Goal: Task Accomplishment & Management: Complete application form

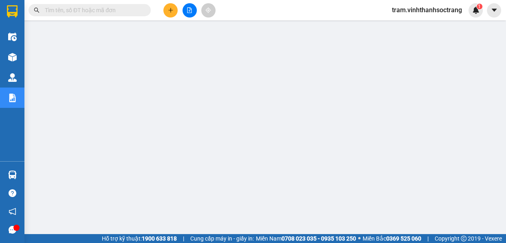
click at [24, 13] on div at bounding box center [79, 10] width 159 height 12
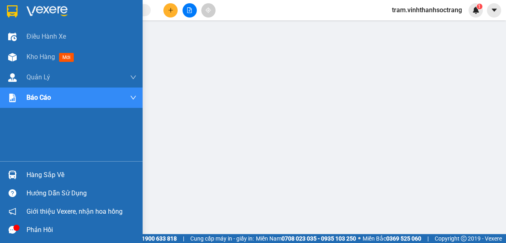
click at [16, 8] on img at bounding box center [12, 11] width 11 height 12
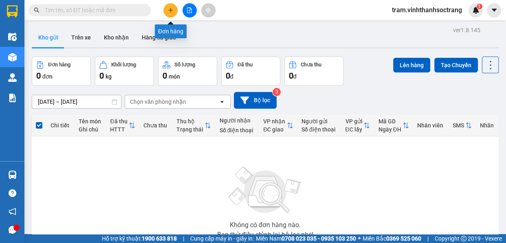
click at [169, 9] on icon "plus" at bounding box center [171, 10] width 6 height 6
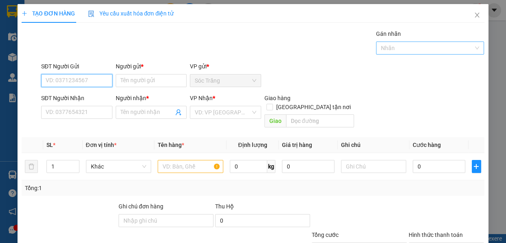
click at [416, 52] on div at bounding box center [426, 48] width 96 height 10
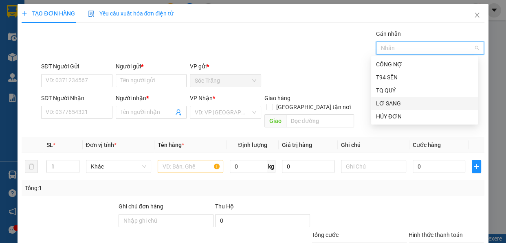
click at [397, 106] on div "LƠ SANG" at bounding box center [424, 103] width 97 height 9
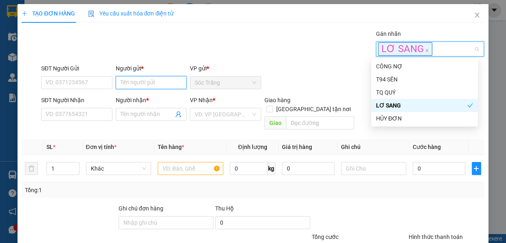
click at [151, 79] on input "Người gửi *" at bounding box center [151, 82] width 71 height 13
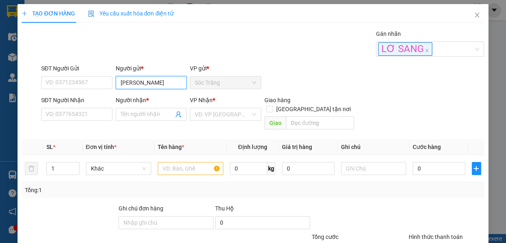
type input "[PERSON_NAME]"
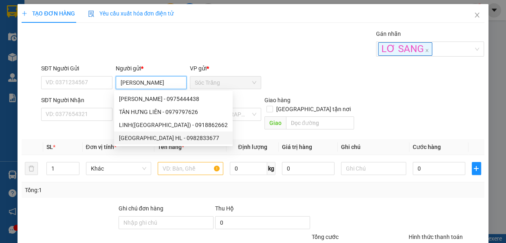
type input "0982833677"
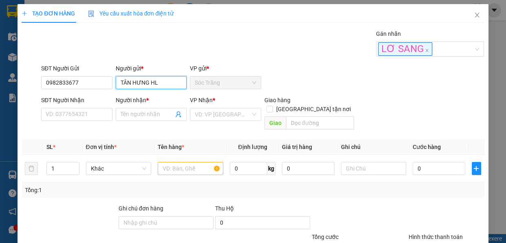
type input "TÂN HƯNG HL"
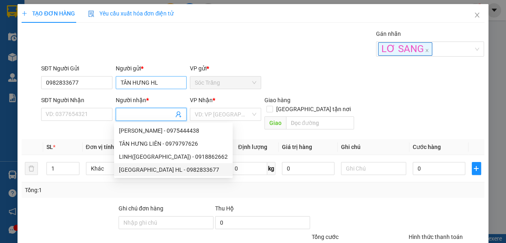
type input "TÂN HƯNG HL"
type input "0982833677"
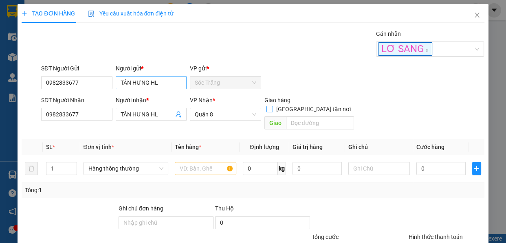
click at [266, 106] on input "[GEOGRAPHIC_DATA] tận nơi" at bounding box center [269, 109] width 6 height 6
checkbox input "true"
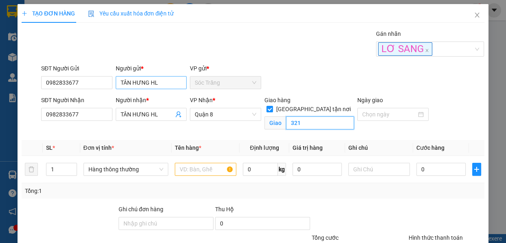
type input "321"
type input "26"
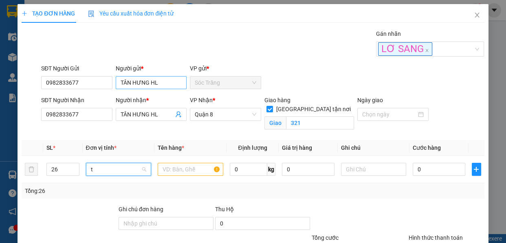
scroll to position [26, 0]
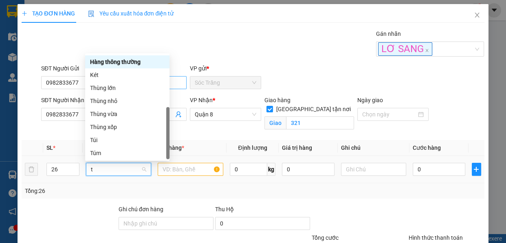
type input "th"
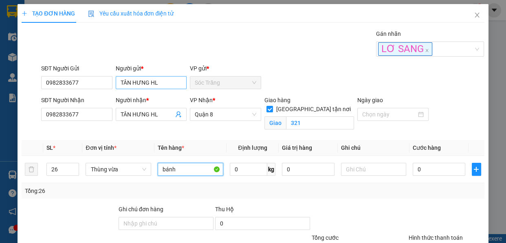
type input "bánh"
type input "260"
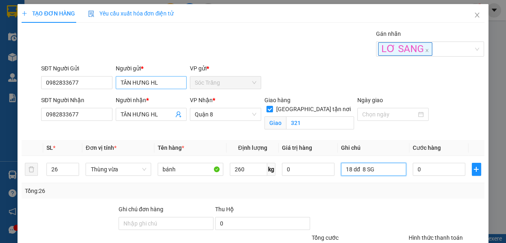
type input "18 dđ 8 SG"
type input "6"
type input "61"
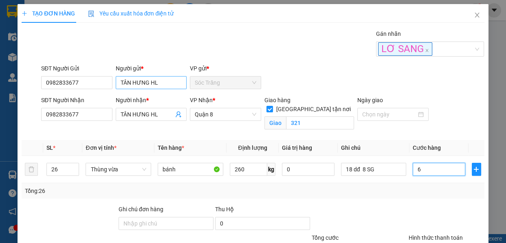
type input "61"
type input "610"
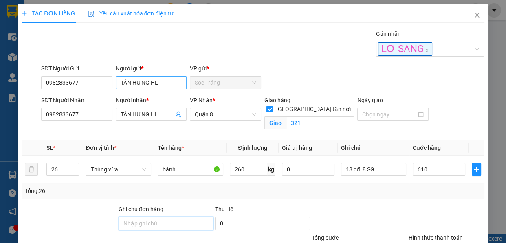
type input "610.000"
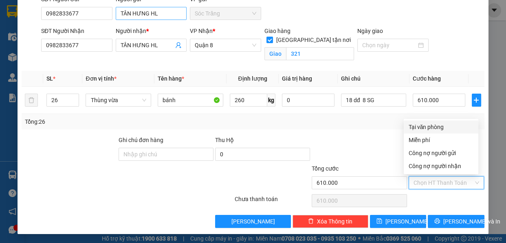
type input "0"
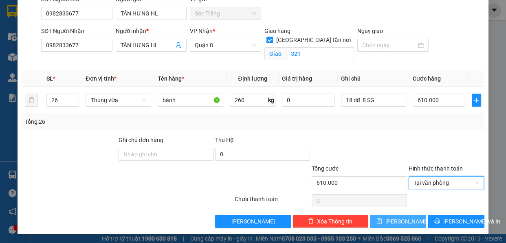
click at [397, 222] on span "[PERSON_NAME]" at bounding box center [407, 221] width 44 height 9
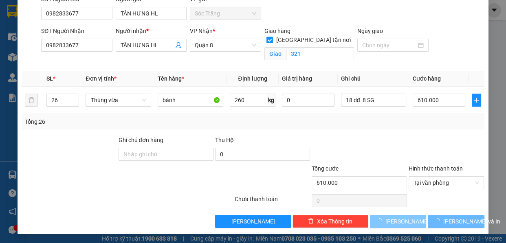
checkbox input "false"
type input "1"
type input "0"
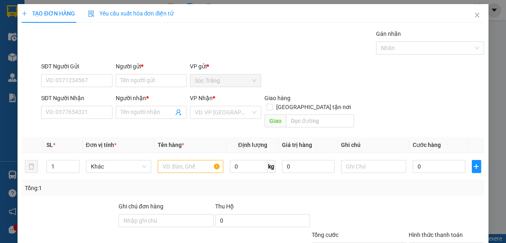
scroll to position [0, 0]
click at [404, 44] on div at bounding box center [426, 48] width 96 height 10
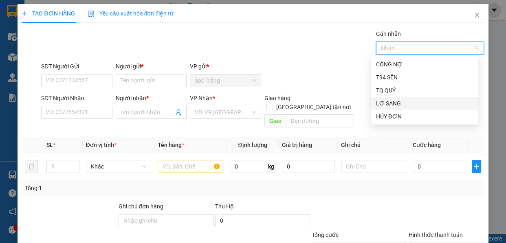
click at [392, 102] on div "LƠ SANG" at bounding box center [424, 103] width 97 height 9
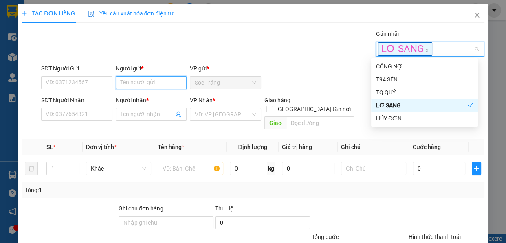
click at [128, 81] on input "Người gửi *" at bounding box center [151, 82] width 71 height 13
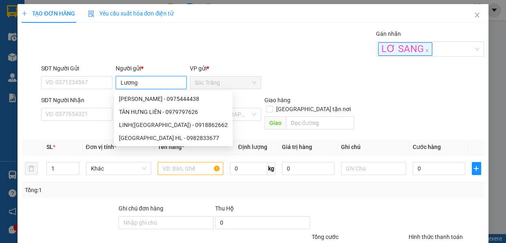
type input "[PERSON_NAME]"
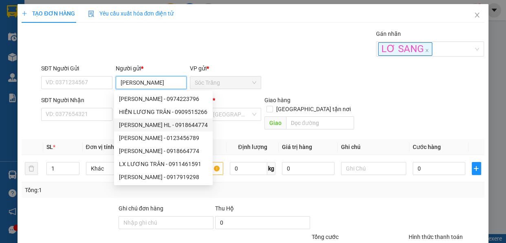
type input "0918644774"
type input "LƯƠNG TRÂN HL"
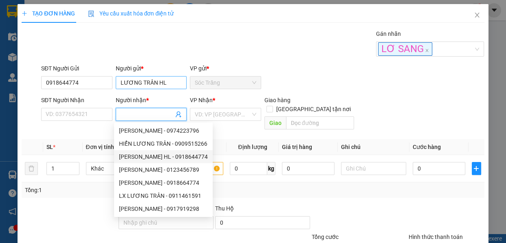
type input "0918644774"
type input "LƯƠNG TRÂN HL"
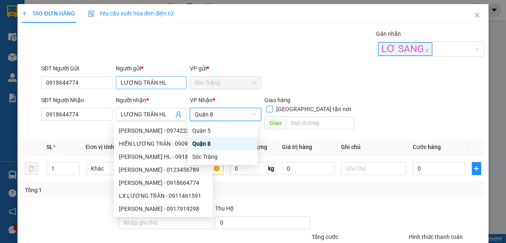
click at [266, 106] on input "[GEOGRAPHIC_DATA] tận nơi" at bounding box center [269, 109] width 6 height 6
checkbox input "true"
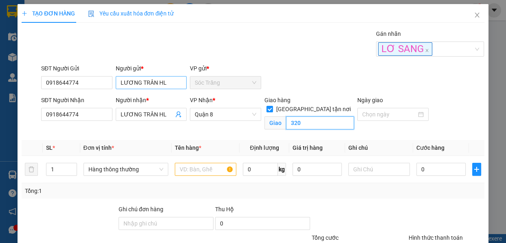
type input "320"
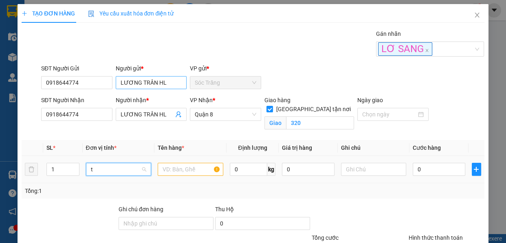
type input "th"
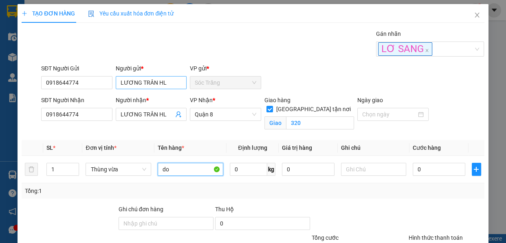
type input "d"
type input "đ"
type input "d"
type input "đồ"
type input "40"
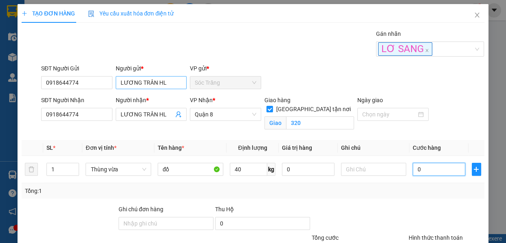
type input "9"
type input "95"
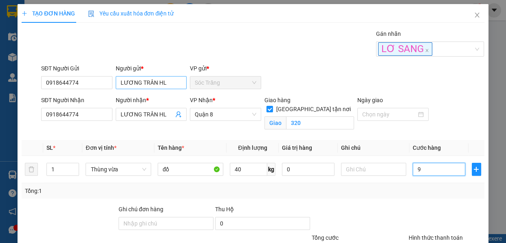
type input "95"
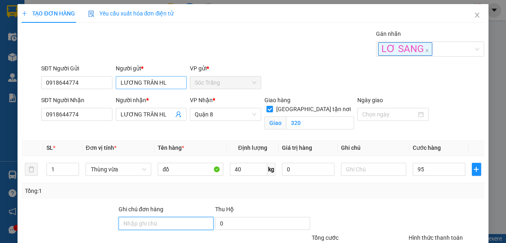
type input "95.000"
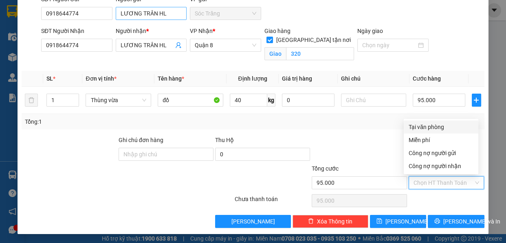
type input "0"
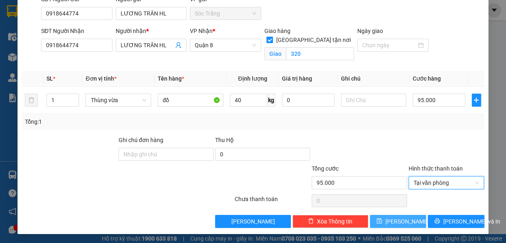
click at [392, 223] on span "[PERSON_NAME]" at bounding box center [407, 221] width 44 height 9
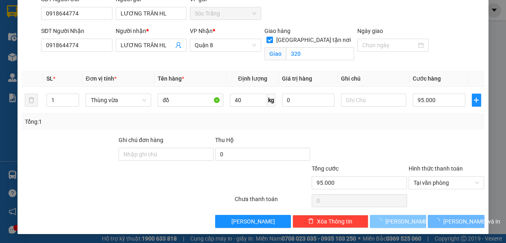
checkbox input "false"
type input "0"
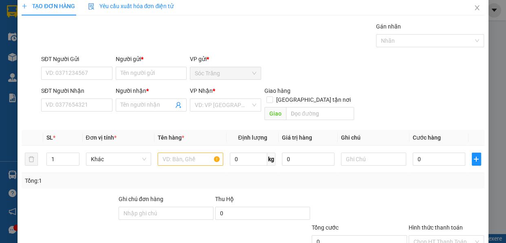
scroll to position [0, 0]
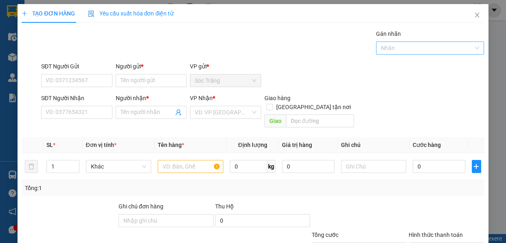
click at [386, 54] on div "Nhãn" at bounding box center [430, 48] width 108 height 13
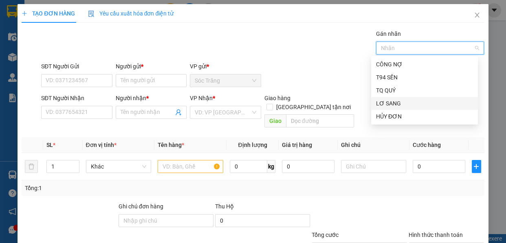
click at [394, 102] on div "LƠ SANG" at bounding box center [424, 103] width 97 height 9
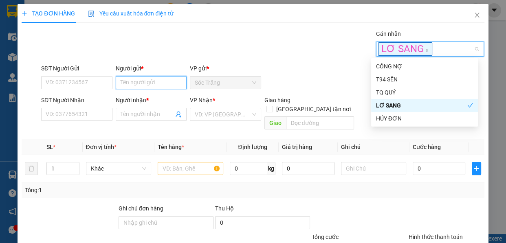
click at [171, 86] on input "Người gửi *" at bounding box center [151, 82] width 71 height 13
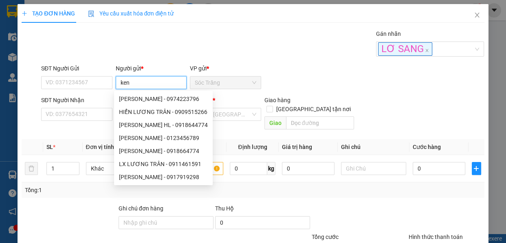
type input "ken"
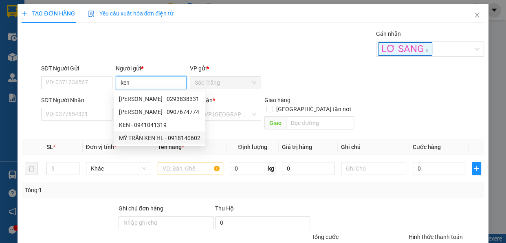
type input "0918140602"
type input "MỸ TRÂN KEN HL"
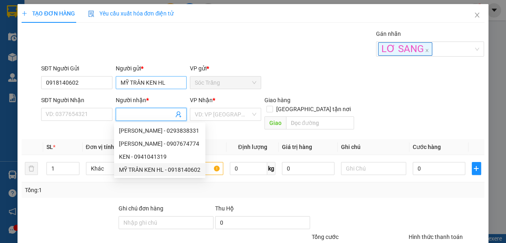
type input "0918140602"
type input "MỸ TRÂN KEN HL"
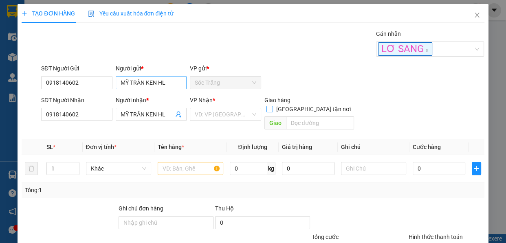
click at [266, 106] on input "[GEOGRAPHIC_DATA] tận nơi" at bounding box center [269, 109] width 6 height 6
checkbox input "true"
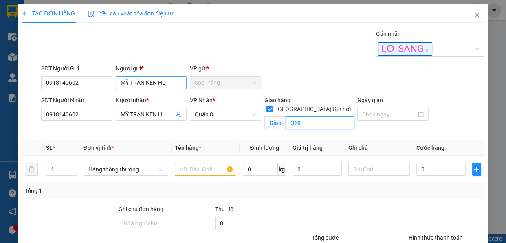
type input "319"
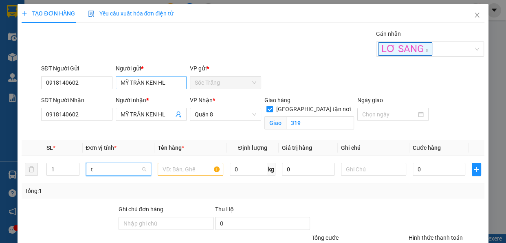
type input "th"
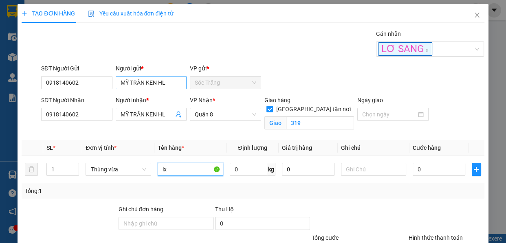
type input "lx"
type input "20"
type input "2"
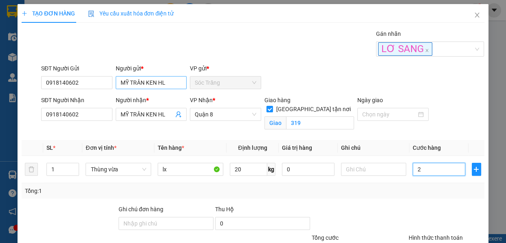
type input "25"
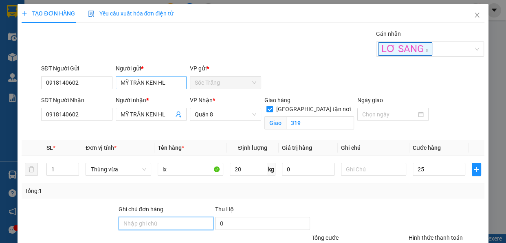
type input "25.000"
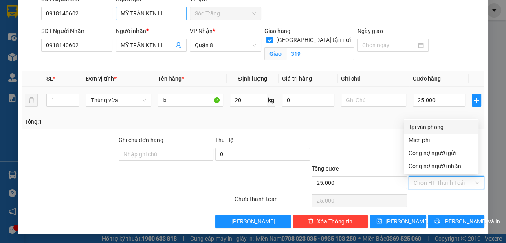
type input "0"
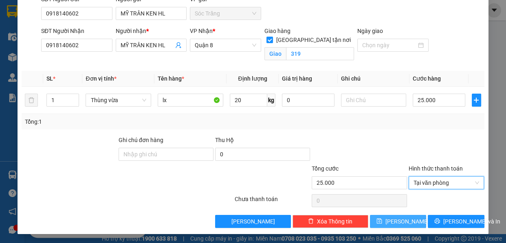
click at [382, 222] on icon "save" at bounding box center [379, 221] width 5 height 5
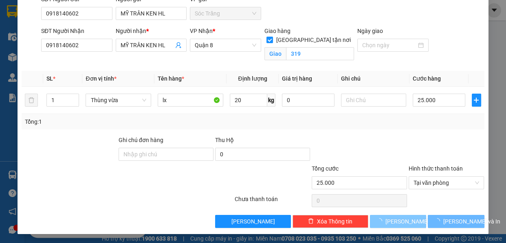
checkbox input "false"
type input "0"
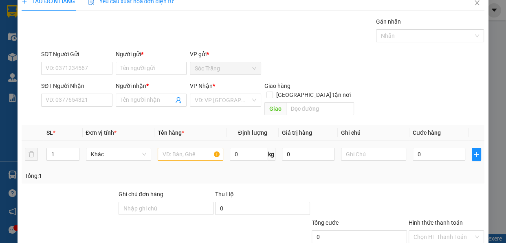
scroll to position [0, 0]
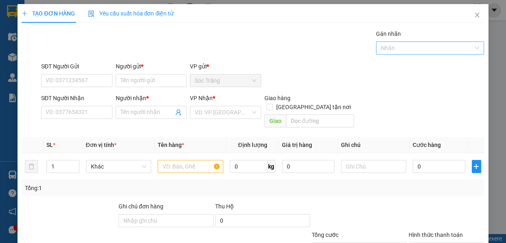
click at [378, 43] on div at bounding box center [426, 48] width 96 height 10
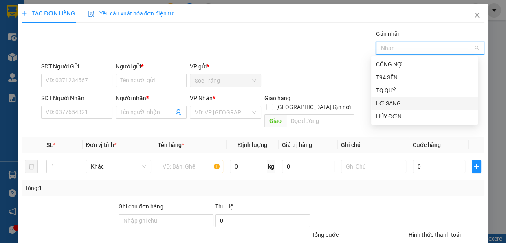
click at [390, 99] on div "LƠ SANG" at bounding box center [424, 103] width 97 height 9
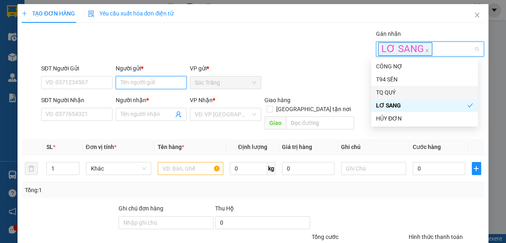
click at [135, 84] on input "Người gửi *" at bounding box center [151, 82] width 71 height 13
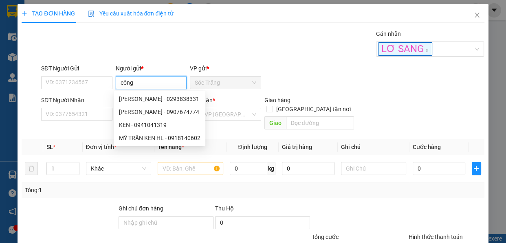
type input "công l"
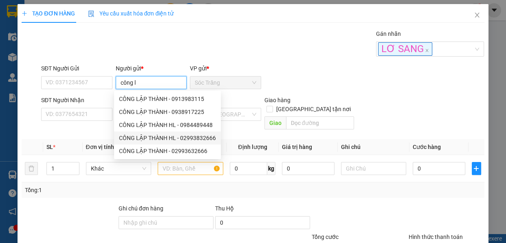
type input "02993832666"
type input "CÔNG LẬP THÀNH HL"
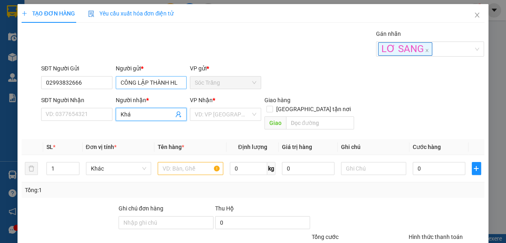
type input "Khái"
type input "02993832777"
type input "KHÁI"
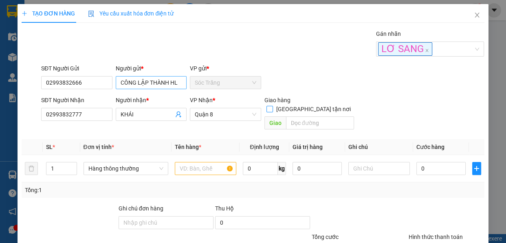
click at [266, 106] on input "[GEOGRAPHIC_DATA] tận nơi" at bounding box center [269, 109] width 6 height 6
checkbox input "true"
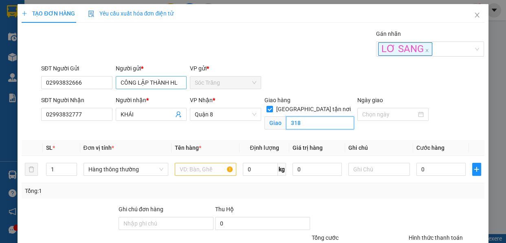
type input "318"
type input "11"
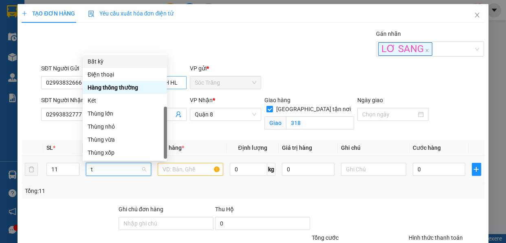
scroll to position [26, 0]
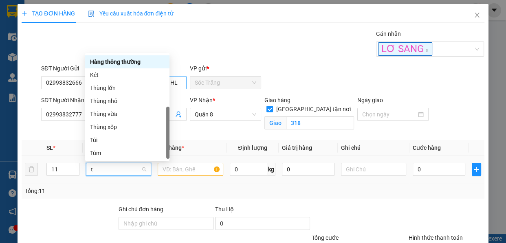
type input "th"
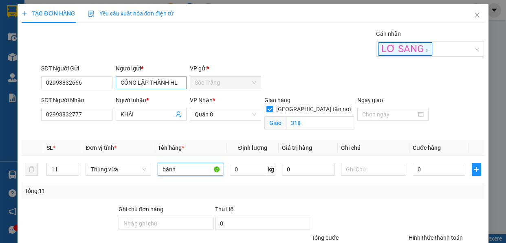
type input "bánh"
type input "105"
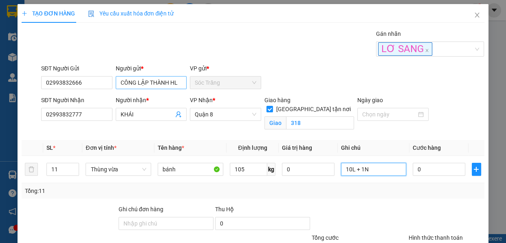
type input "10L + 1N"
type input "2"
type input "21"
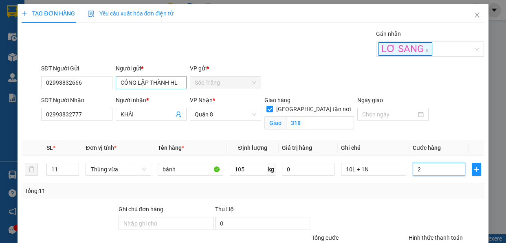
type input "21"
type input "210"
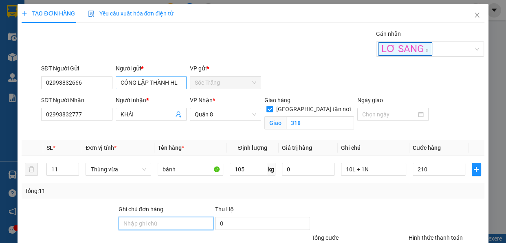
type input "210.000"
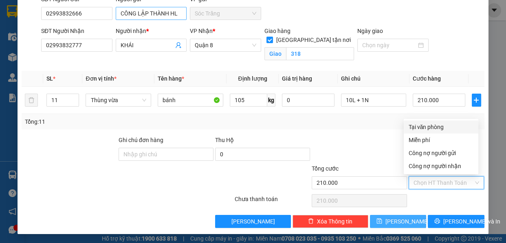
type input "0"
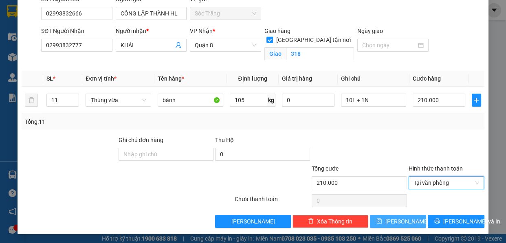
click at [401, 215] on button "[PERSON_NAME]" at bounding box center [398, 221] width 56 height 13
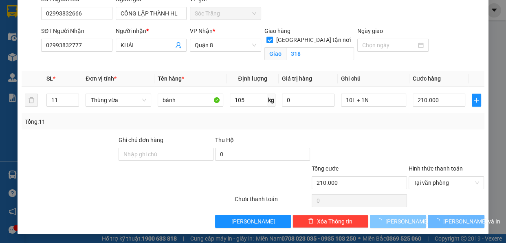
checkbox input "false"
type input "1"
type input "0"
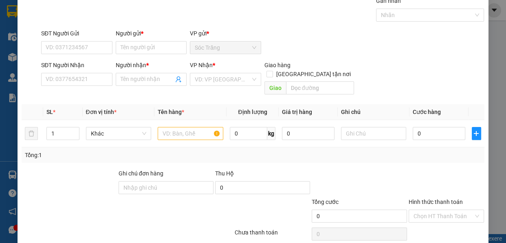
scroll to position [0, 0]
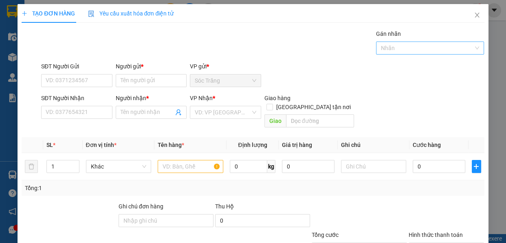
click at [402, 48] on div at bounding box center [426, 48] width 96 height 10
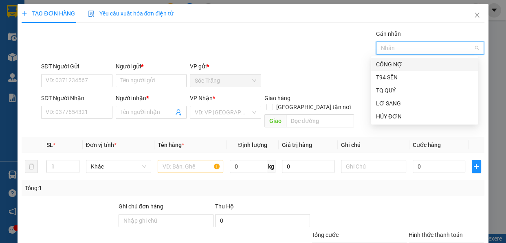
click at [402, 65] on div "CÔNG NỢ" at bounding box center [424, 64] width 97 height 9
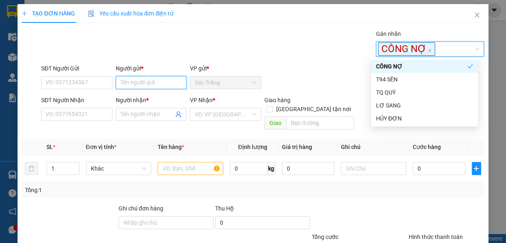
click at [147, 85] on input "Người gửi *" at bounding box center [151, 82] width 71 height 13
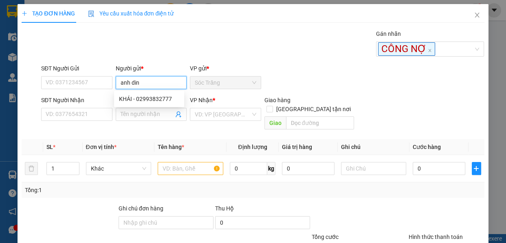
type input "[PERSON_NAME]"
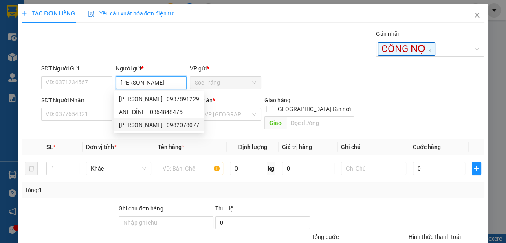
type input "0982078077"
type input "[PERSON_NAME]"
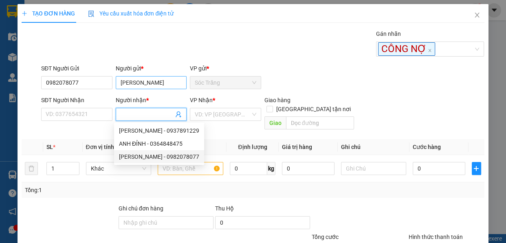
type input "0982078077"
type input "[PERSON_NAME]"
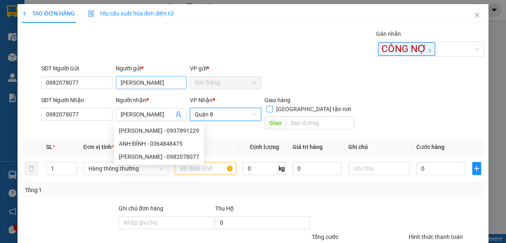
click at [266, 106] on input "[GEOGRAPHIC_DATA] tận nơi" at bounding box center [269, 109] width 6 height 6
checkbox input "true"
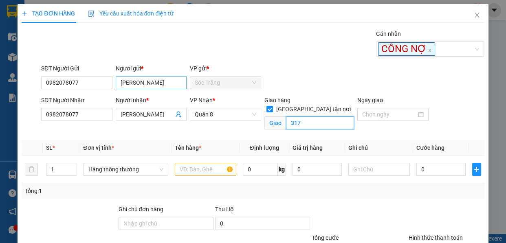
type input "317"
type input "8"
type input "b"
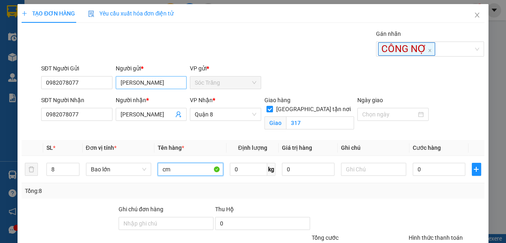
type input "cm"
type input "400"
type input "3"
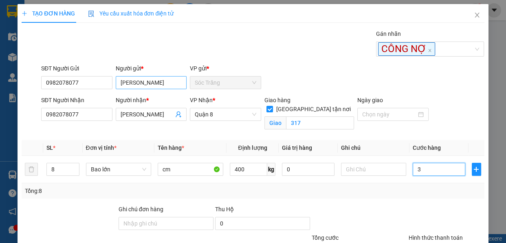
type input "32"
type input "320"
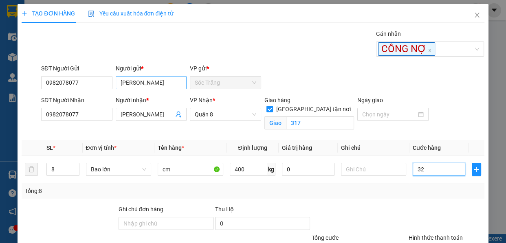
type input "320"
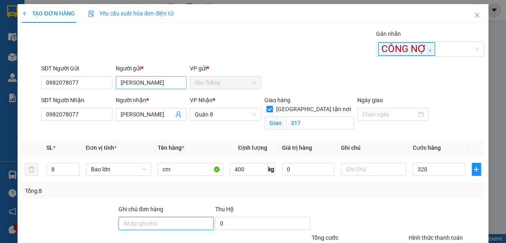
type input "320.000"
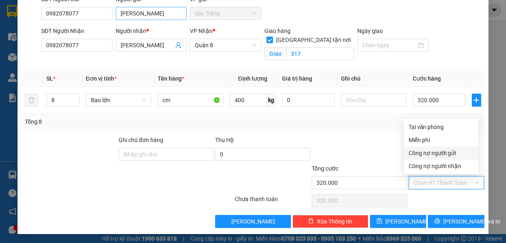
type input "0"
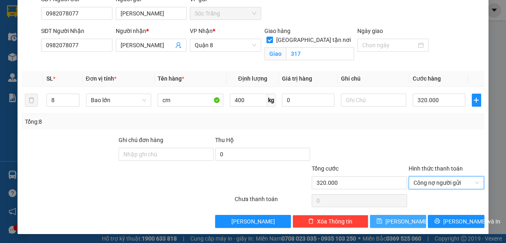
click at [407, 224] on button "[PERSON_NAME]" at bounding box center [398, 221] width 56 height 13
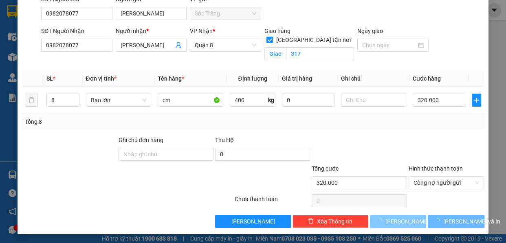
checkbox input "false"
type input "1"
type input "0"
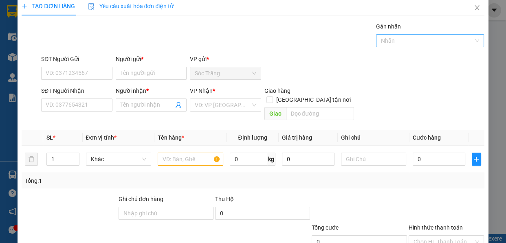
scroll to position [0, 0]
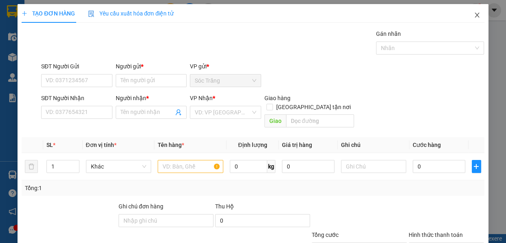
click at [473, 15] on icon "close" at bounding box center [476, 15] width 7 height 7
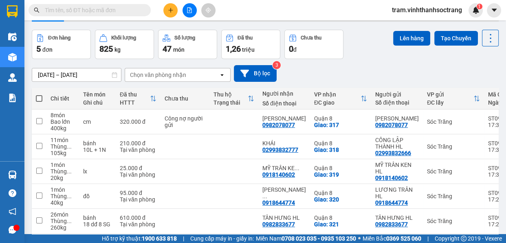
scroll to position [62, 0]
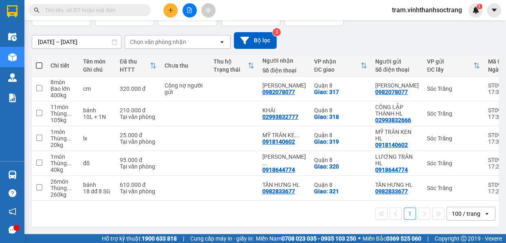
click at [36, 62] on span at bounding box center [39, 65] width 7 height 7
click at [39, 61] on input "checkbox" at bounding box center [39, 61] width 0 height 0
checkbox input "true"
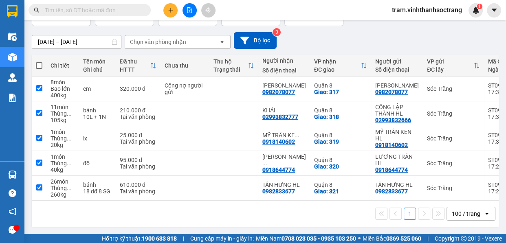
checkbox input "true"
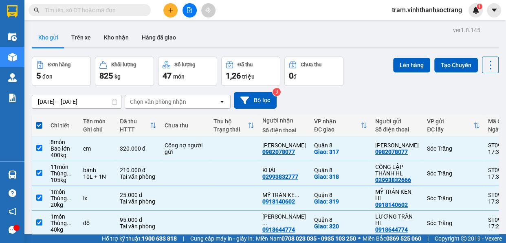
scroll to position [0, 0]
click at [408, 64] on button "Lên hàng" at bounding box center [411, 65] width 37 height 15
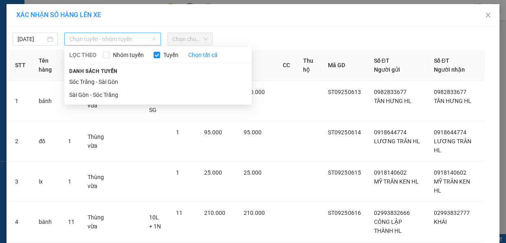
click at [85, 37] on span "Chọn tuyến - nhóm tuyến" at bounding box center [112, 39] width 87 height 12
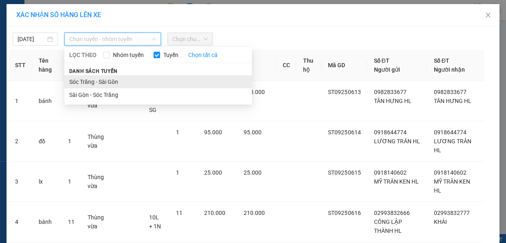
click at [106, 82] on li "Sóc Trăng - Sài Gòn" at bounding box center [157, 81] width 187 height 13
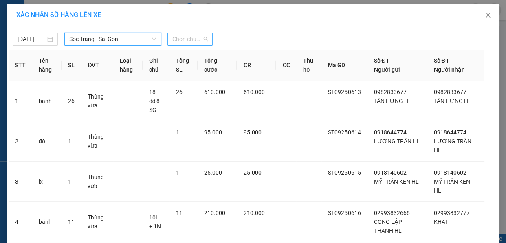
click at [188, 42] on span "Chọn chuyến" at bounding box center [189, 39] width 35 height 12
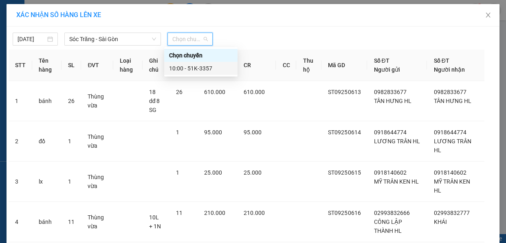
click at [194, 72] on div "10:00 - 51K-3357" at bounding box center [201, 68] width 64 height 9
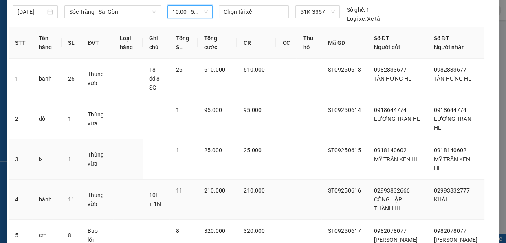
scroll to position [94, 0]
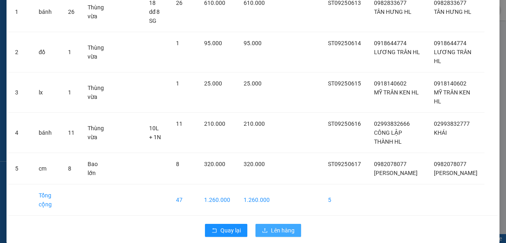
click at [273, 226] on span "Lên hàng" at bounding box center [283, 230] width 24 height 9
